Goal: Information Seeking & Learning: Learn about a topic

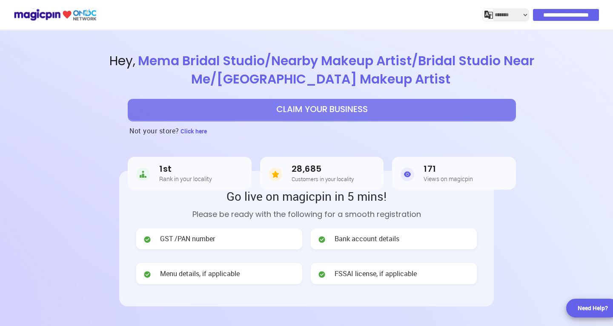
select select "*******"
click at [310, 176] on h5 "Customers in your locality" at bounding box center [323, 179] width 62 height 6
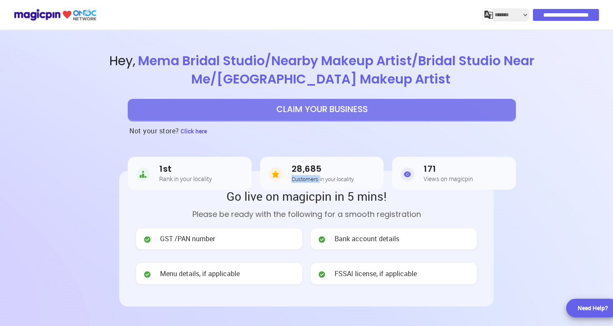
click at [320, 176] on h5 "Customers in your locality" at bounding box center [323, 179] width 62 height 6
